Goal: Information Seeking & Learning: Learn about a topic

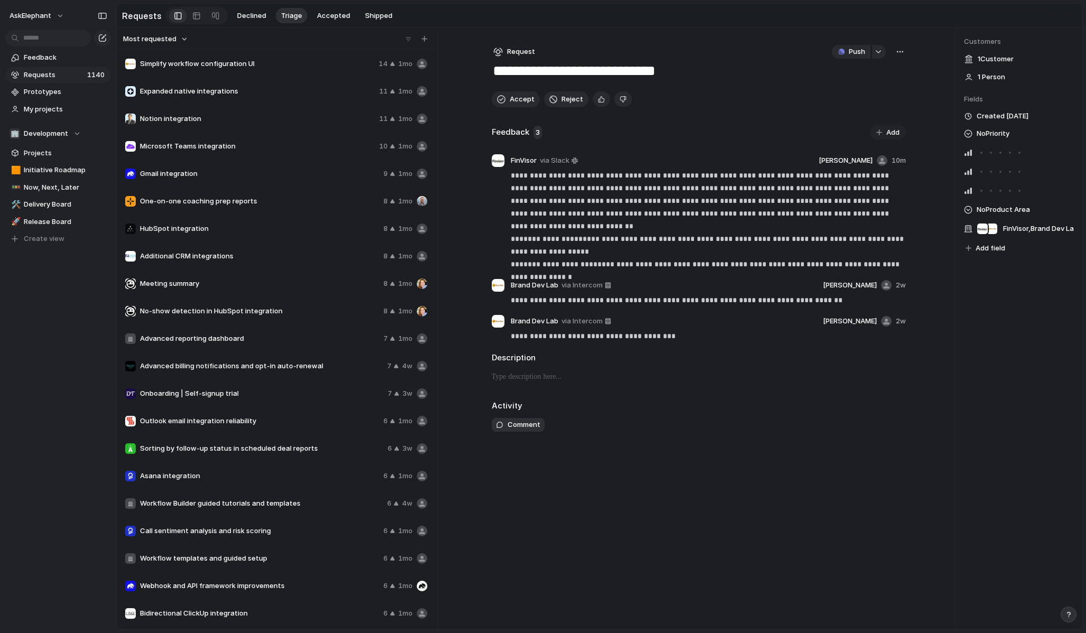
click at [59, 71] on span "Requests" at bounding box center [54, 75] width 60 height 11
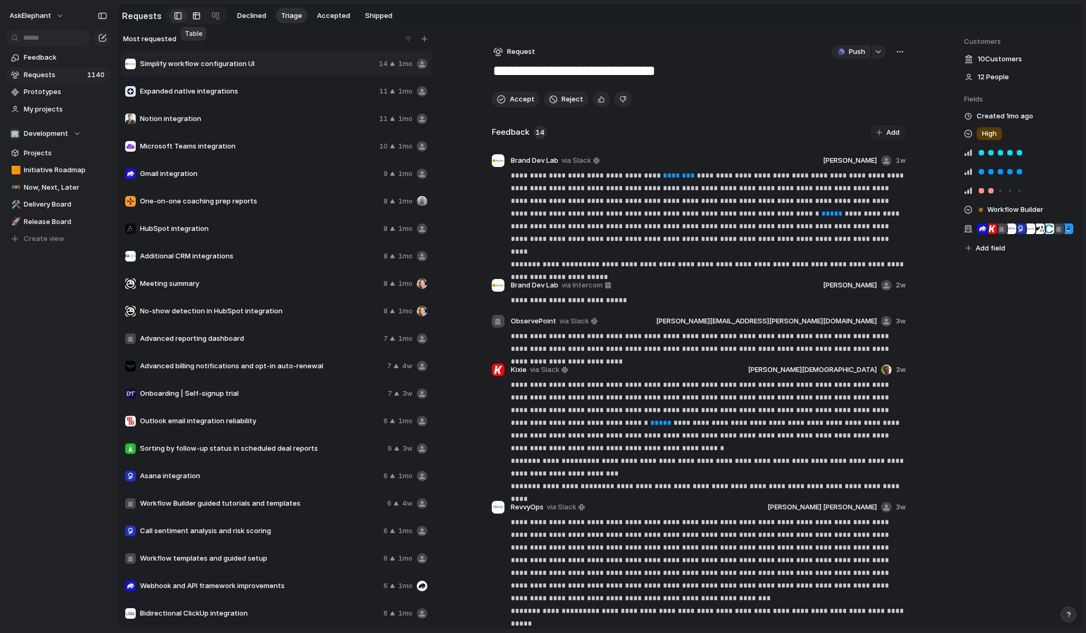
click at [192, 15] on div at bounding box center [196, 15] width 8 height 17
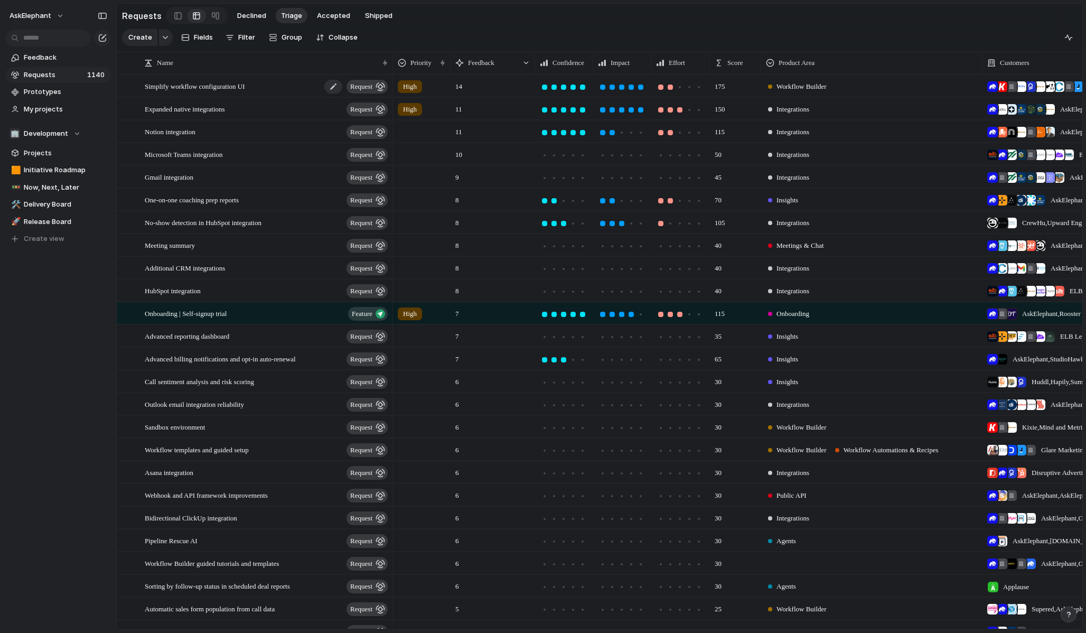
click at [230, 91] on span "Simplify workflow configuration UI" at bounding box center [195, 86] width 100 height 12
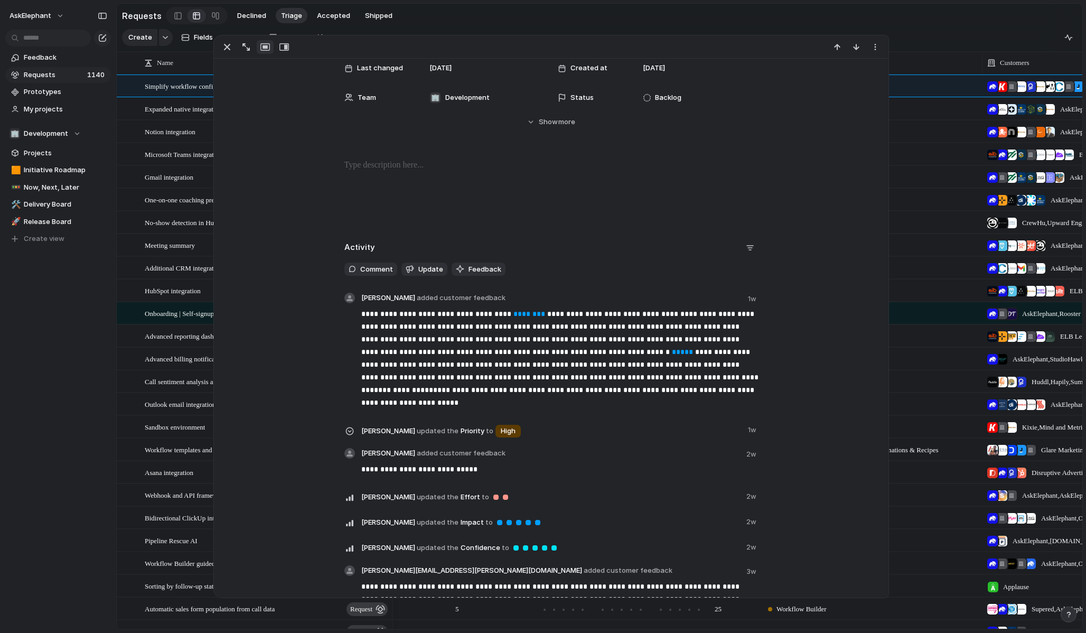
scroll to position [182, 0]
click at [923, 29] on section "Create Fields Filter Group Zoom Collapse" at bounding box center [599, 39] width 965 height 25
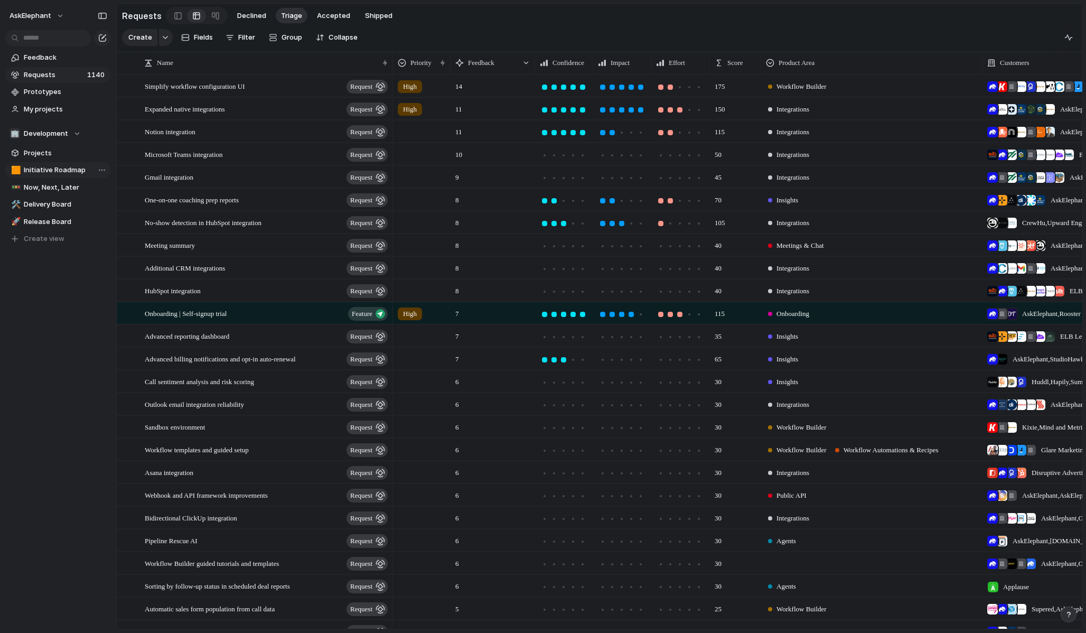
click at [61, 173] on span "Initiative Roadmap" at bounding box center [65, 170] width 83 height 11
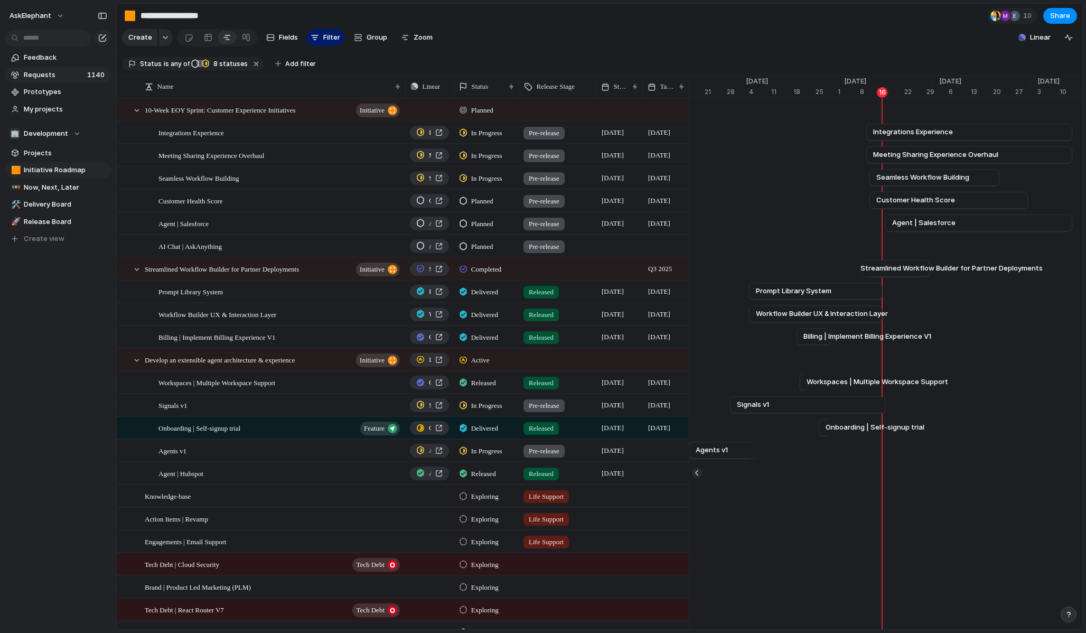
click at [43, 74] on span "Requests" at bounding box center [54, 75] width 60 height 11
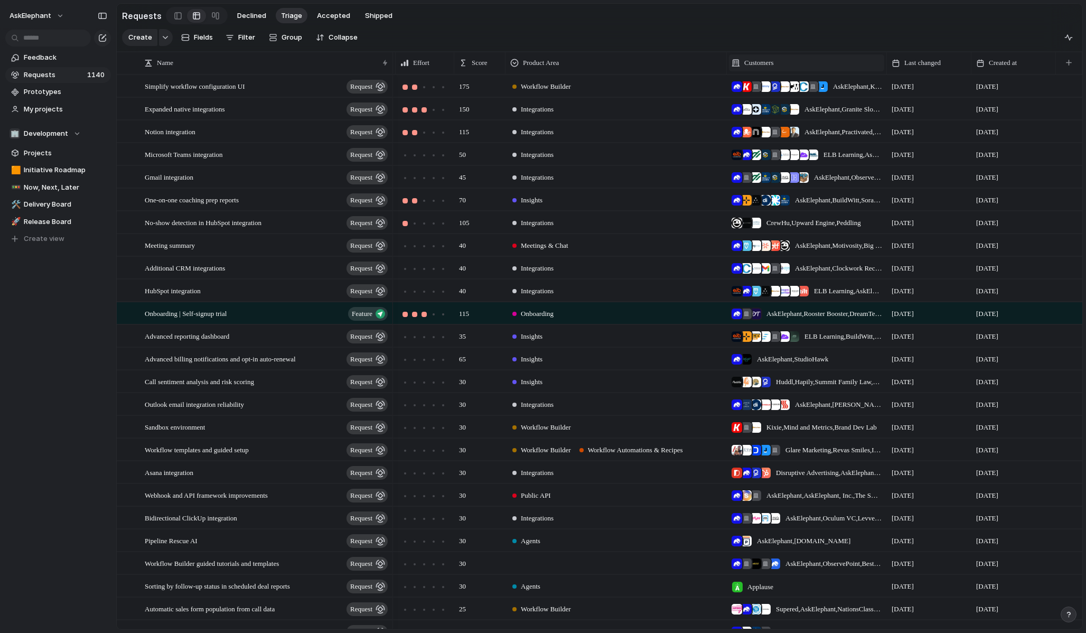
click at [786, 65] on div "Customers" at bounding box center [806, 63] width 150 height 11
click at [702, 32] on div "Modify Hide Sort ascending Sort descending" at bounding box center [543, 316] width 1086 height 633
click at [239, 37] on span "Filter" at bounding box center [246, 37] width 17 height 11
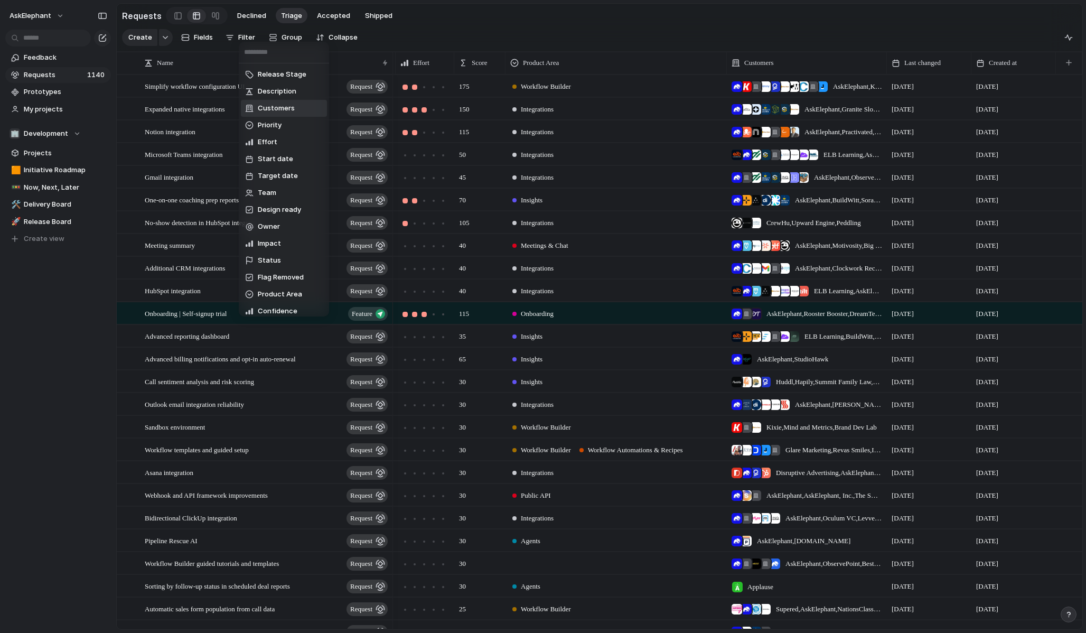
click at [279, 113] on span "Customers" at bounding box center [276, 108] width 37 height 11
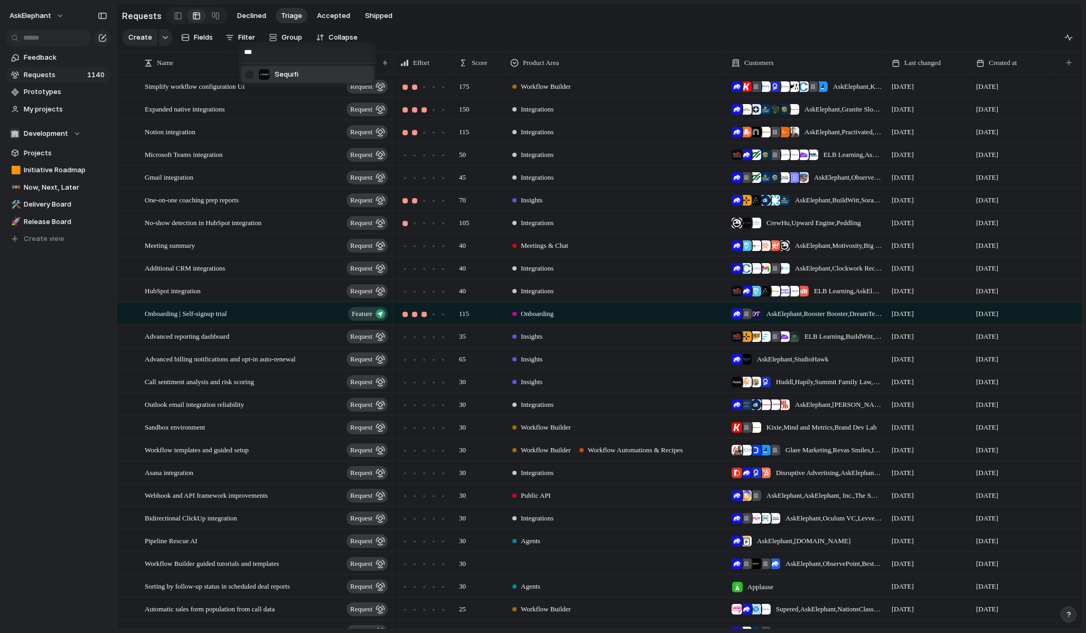
type input "***"
click at [248, 72] on div at bounding box center [249, 74] width 18 height 18
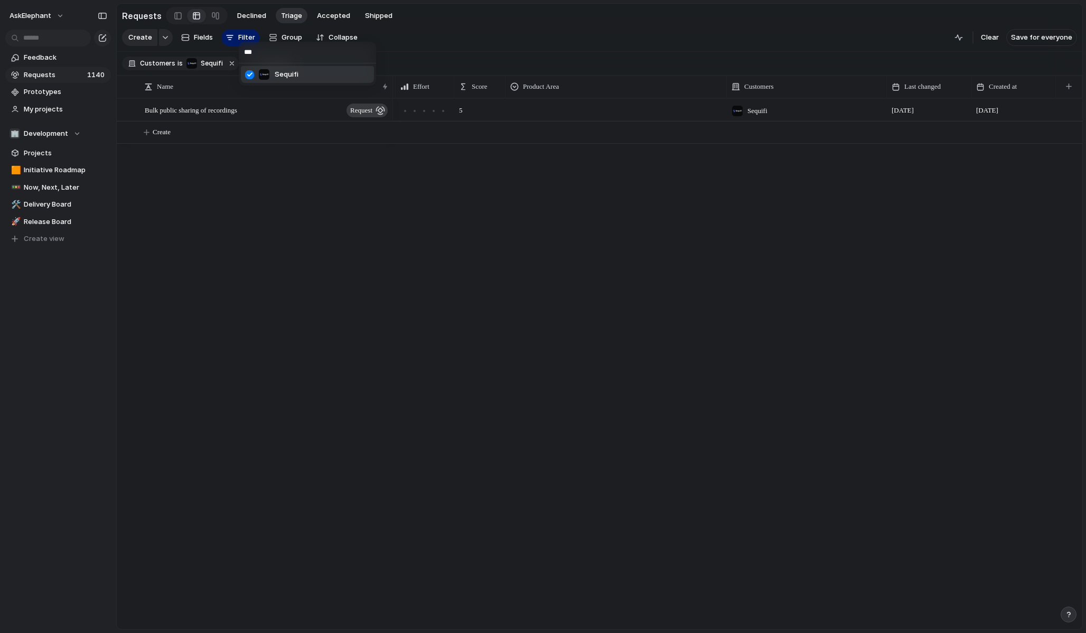
click at [570, 42] on div "*** Sequifi" at bounding box center [543, 316] width 1086 height 633
click at [237, 110] on span "Bulk public sharing of recordings" at bounding box center [191, 110] width 92 height 12
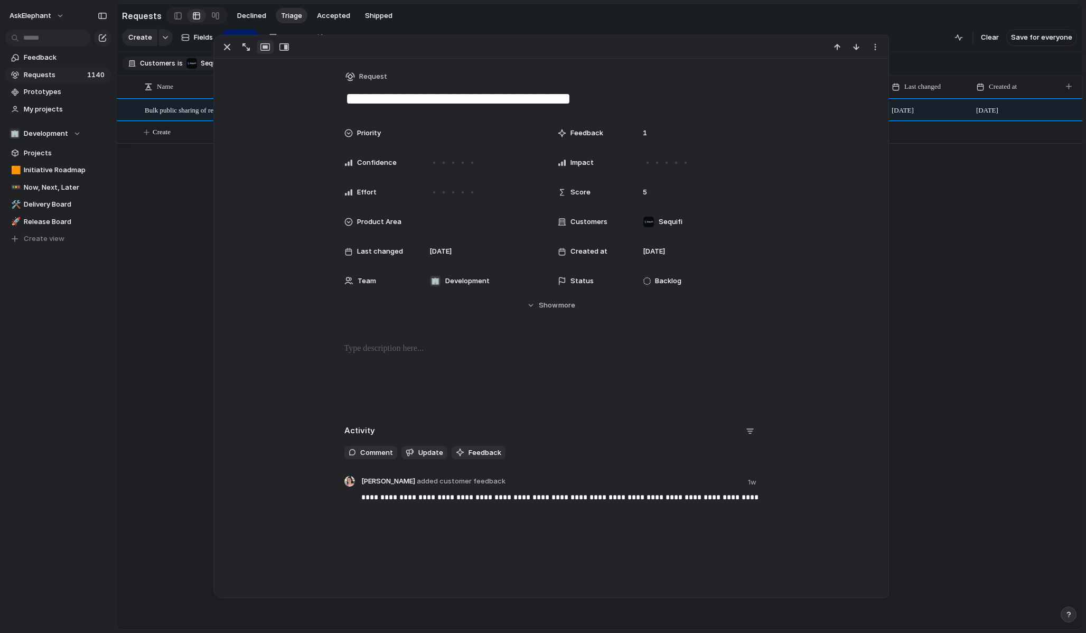
click at [976, 293] on div "5 Sequifi [DATE] [DATE]" at bounding box center [737, 363] width 689 height 531
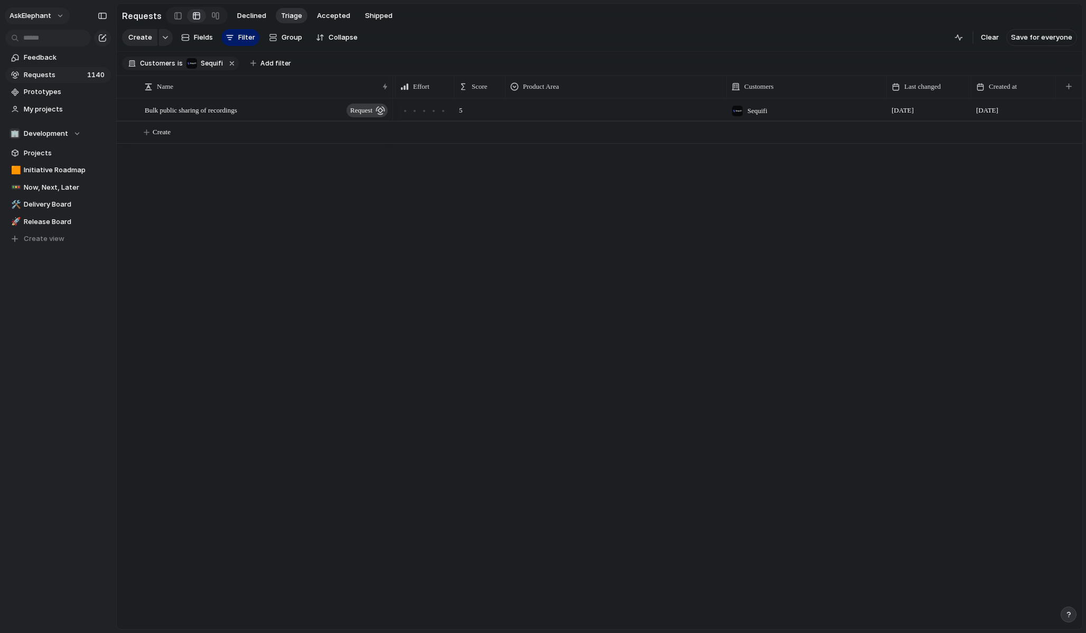
click at [40, 16] on span "AskElephant" at bounding box center [31, 16] width 42 height 11
click at [46, 40] on span "Settings" at bounding box center [38, 39] width 29 height 11
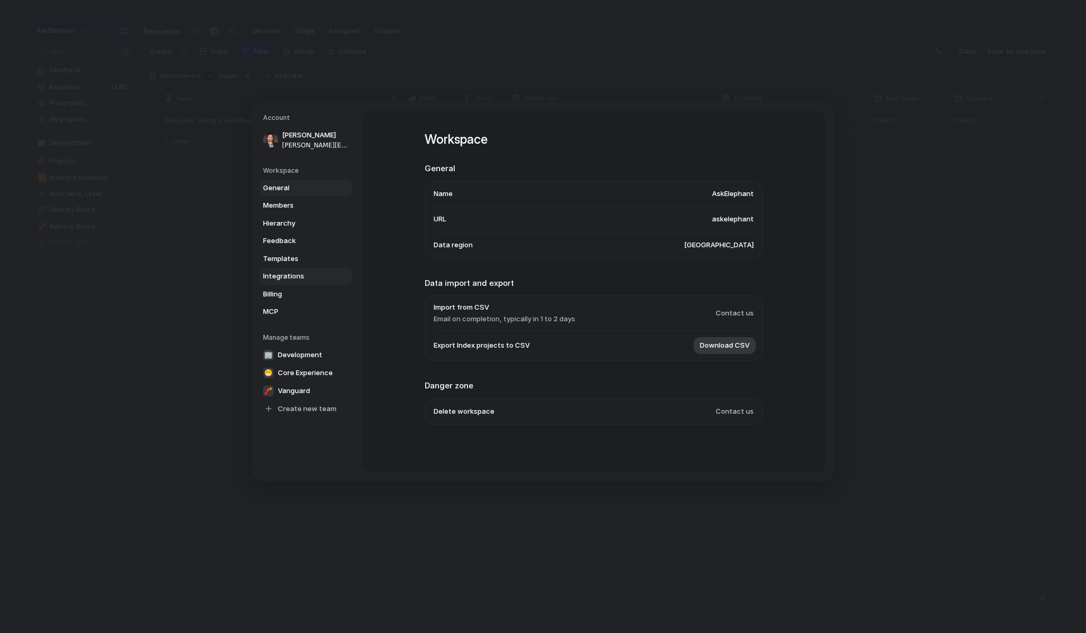
click at [294, 274] on span "Integrations" at bounding box center [297, 276] width 68 height 11
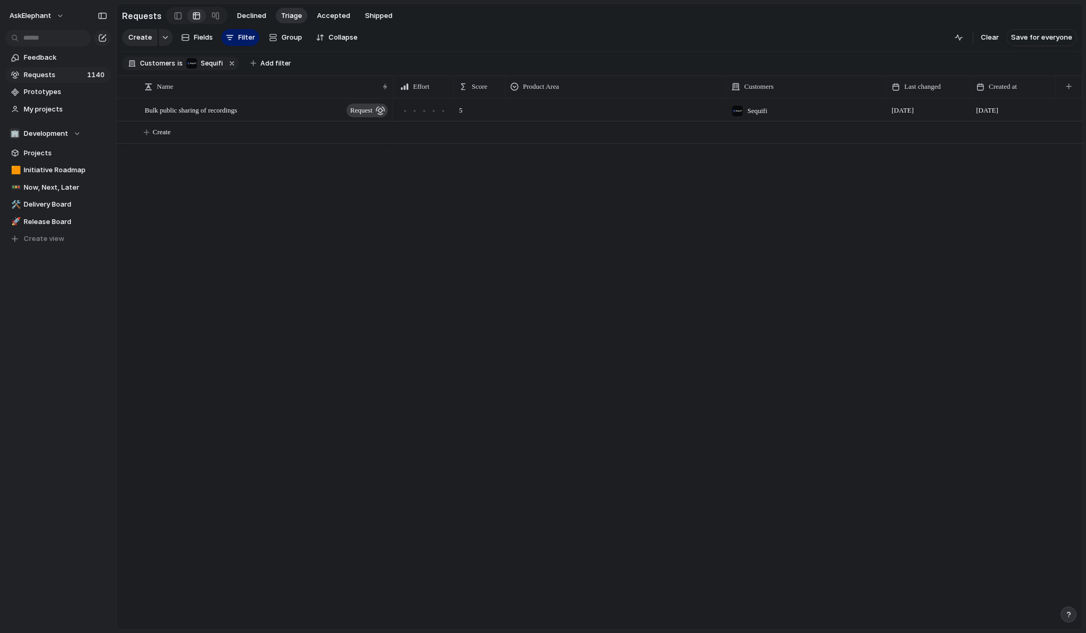
click at [50, 73] on span "Requests" at bounding box center [54, 75] width 60 height 11
click at [231, 107] on span "Bulk public sharing of recordings" at bounding box center [191, 110] width 92 height 12
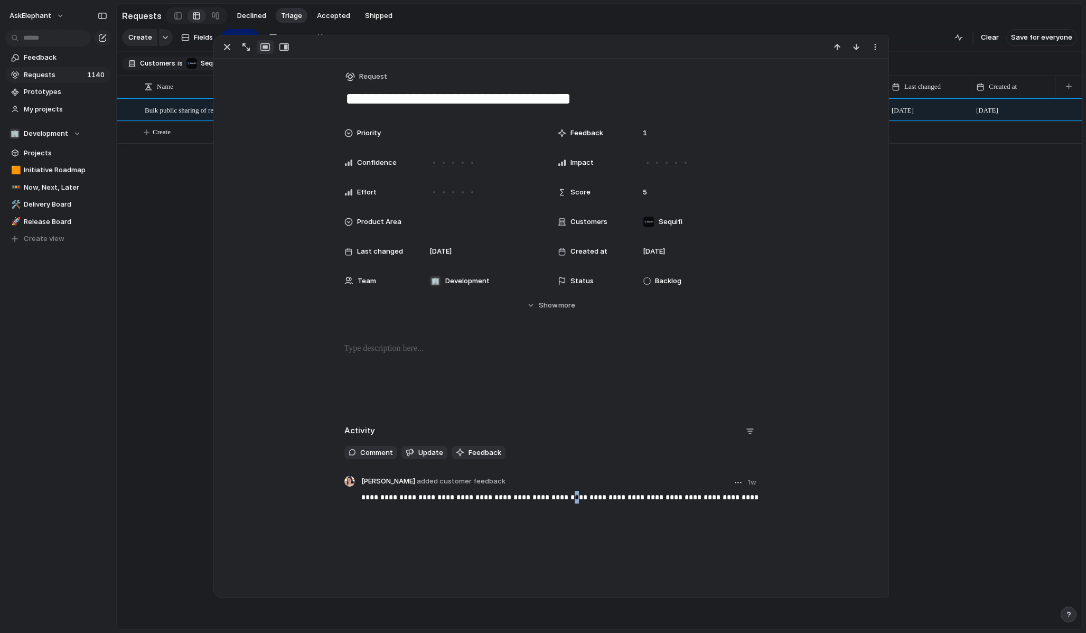
drag, startPoint x: 553, startPoint y: 497, endPoint x: 560, endPoint y: 497, distance: 7.4
click at [559, 497] on p "**********" at bounding box center [559, 497] width 397 height 13
click at [660, 512] on div at bounding box center [559, 511] width 397 height 12
click at [607, 105] on textarea "**********" at bounding box center [551, 99] width 414 height 22
click at [913, 276] on div "5 Sequifi [DATE] [DATE]" at bounding box center [737, 363] width 689 height 531
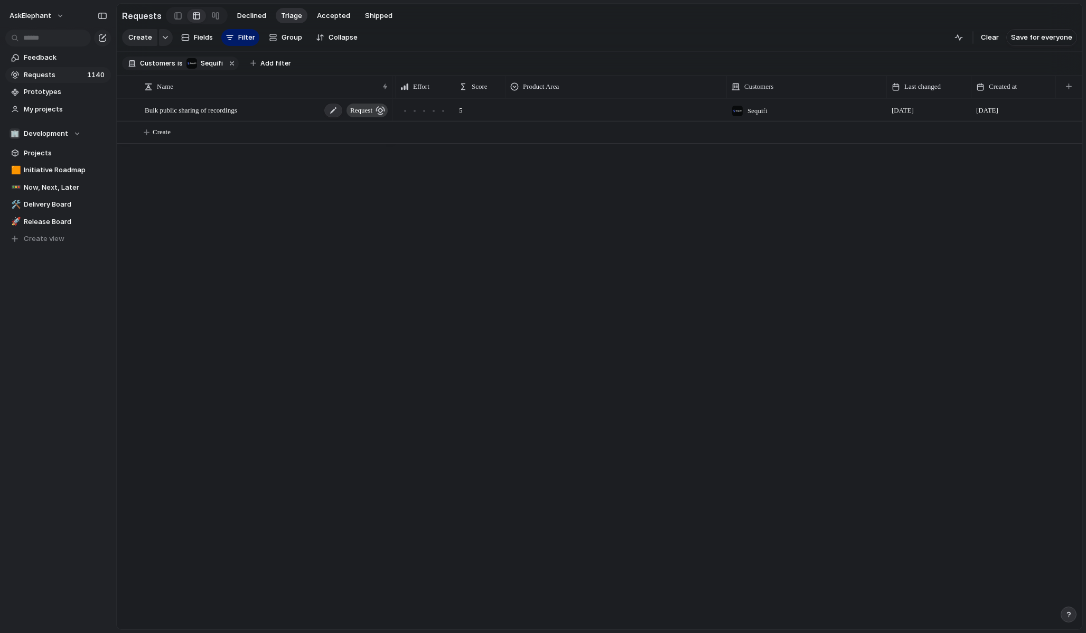
click at [216, 109] on span "Bulk public sharing of recordings" at bounding box center [191, 110] width 92 height 12
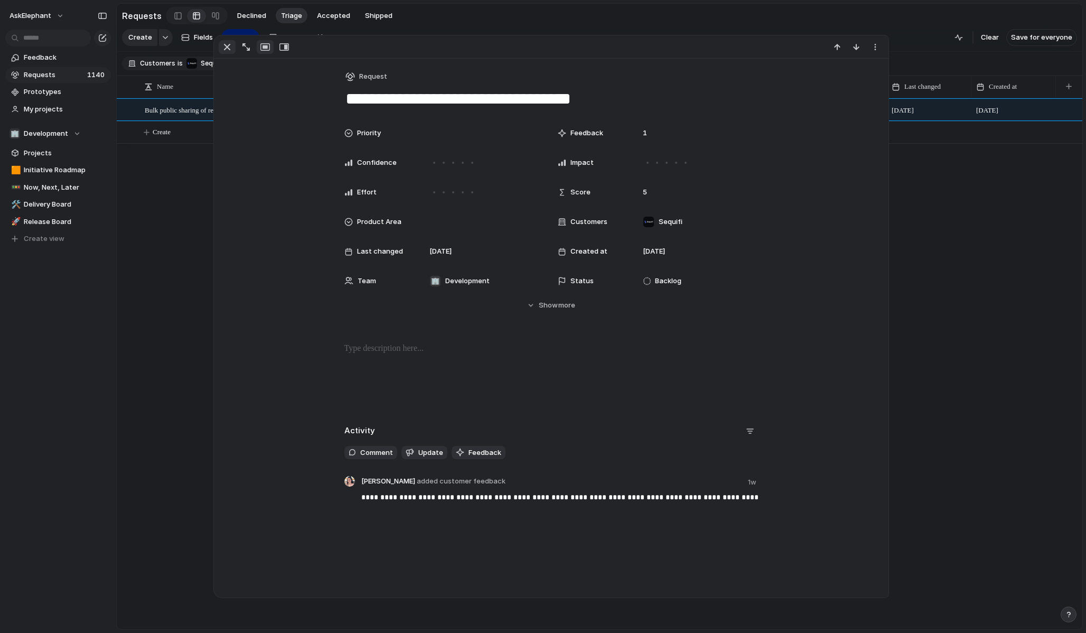
click at [227, 51] on div "button" at bounding box center [227, 47] width 13 height 13
